Goal: Transaction & Acquisition: Obtain resource

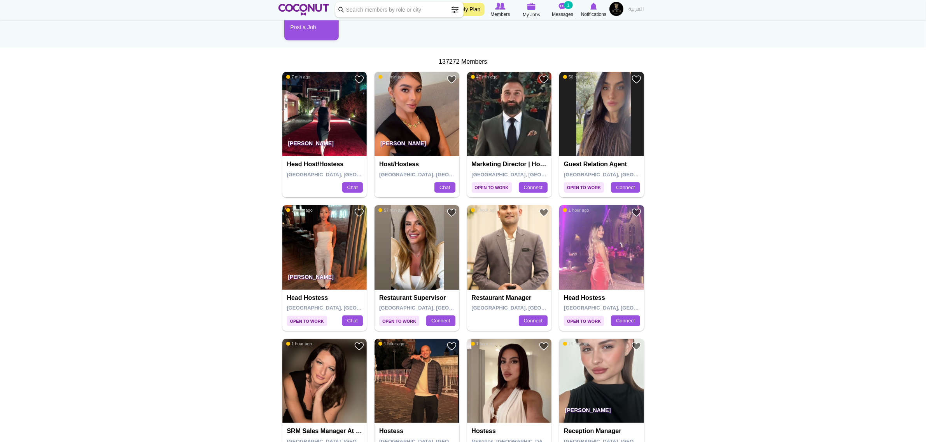
scroll to position [49, 0]
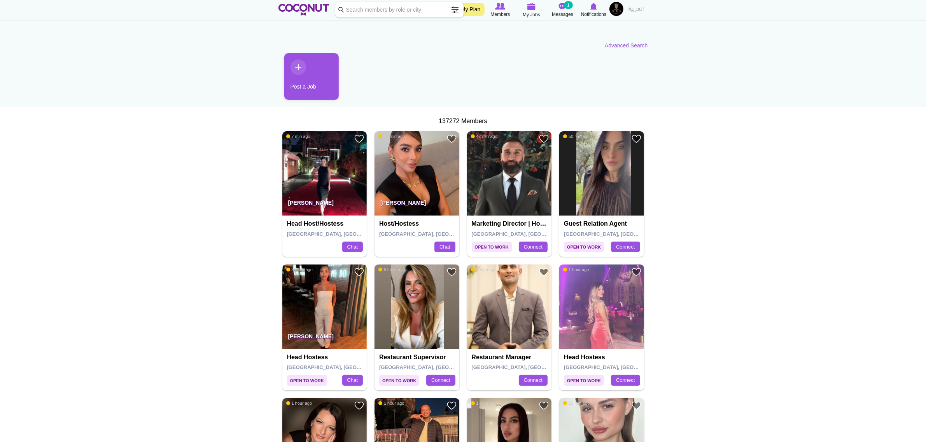
click at [349, 306] on img at bounding box center [324, 307] width 85 height 85
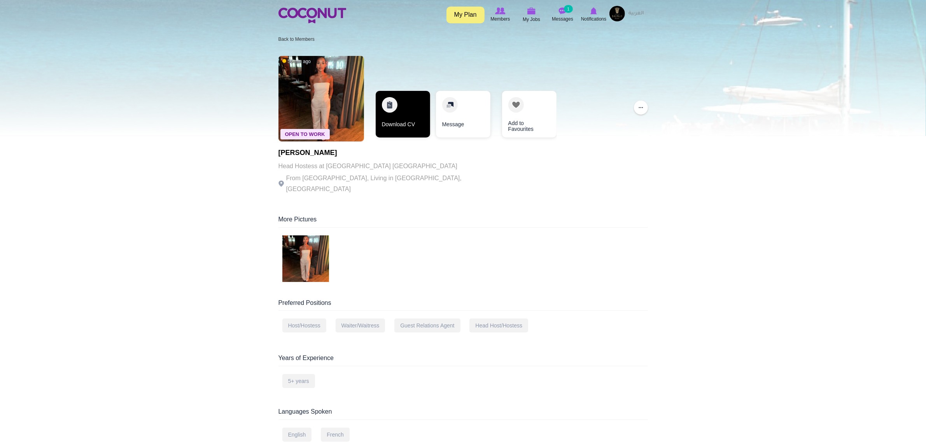
click at [397, 119] on link "Download CV" at bounding box center [403, 114] width 54 height 47
click at [409, 123] on link "Download CV" at bounding box center [403, 114] width 54 height 47
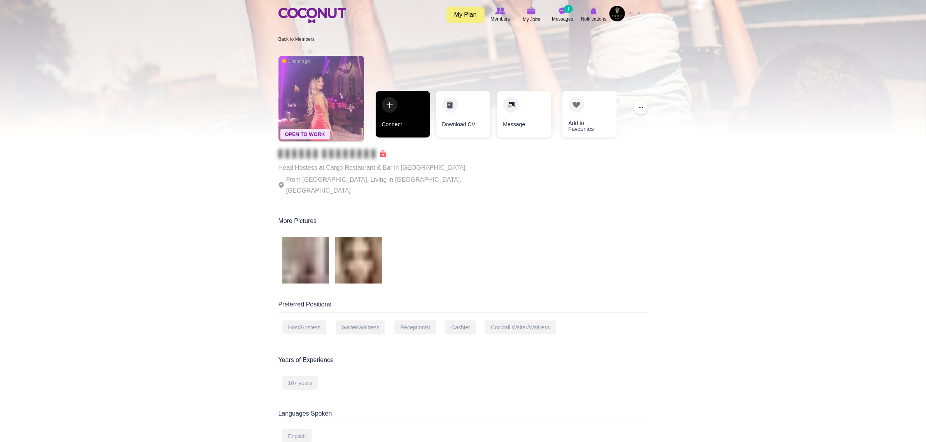
click at [416, 124] on link "Connect" at bounding box center [403, 114] width 54 height 47
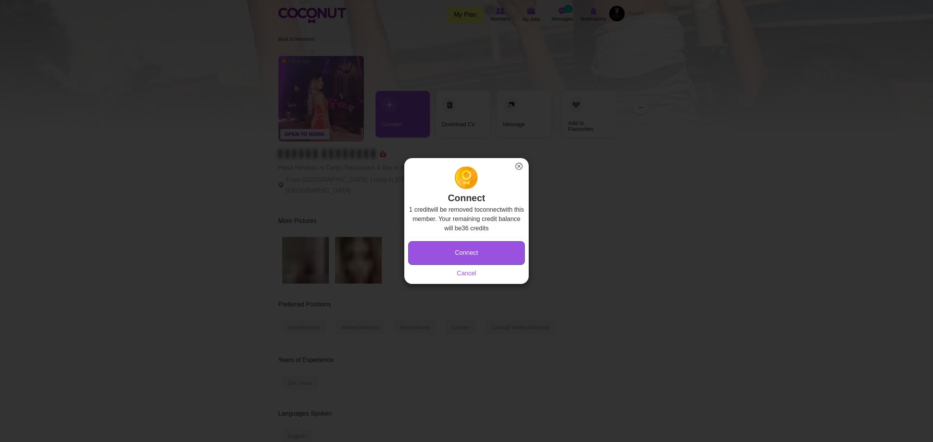
click at [497, 250] on button "Connect" at bounding box center [466, 253] width 117 height 24
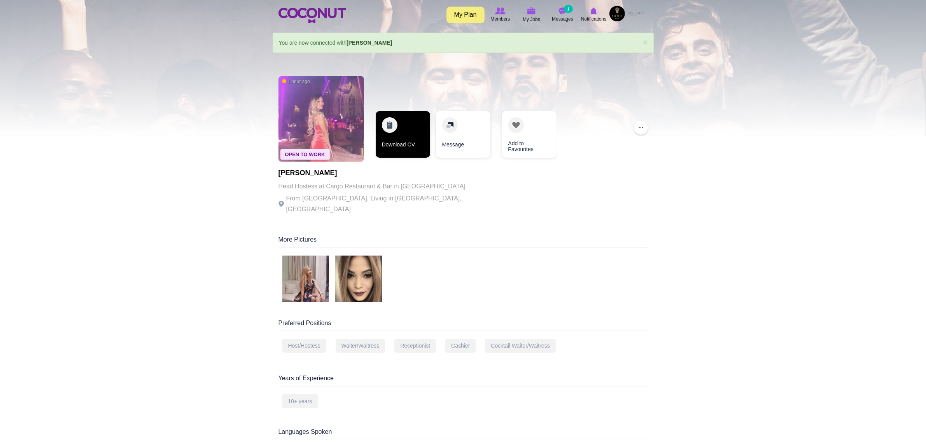
click at [407, 125] on link "Download CV" at bounding box center [403, 134] width 54 height 47
click at [320, 109] on img at bounding box center [321, 119] width 86 height 86
click at [306, 270] on img at bounding box center [305, 279] width 47 height 47
